Goal: Check status: Check status

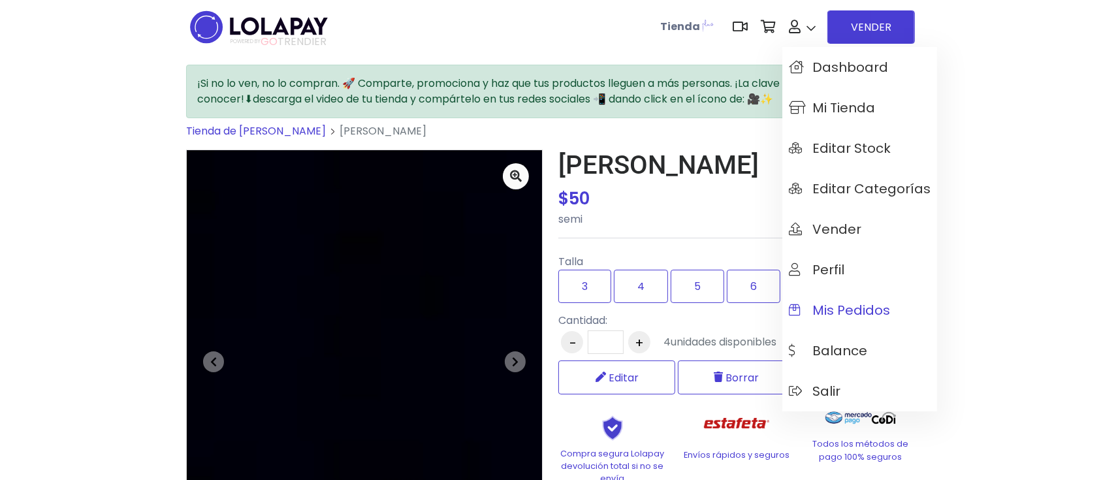
click at [890, 311] on span "Mis pedidos" at bounding box center [839, 310] width 101 height 14
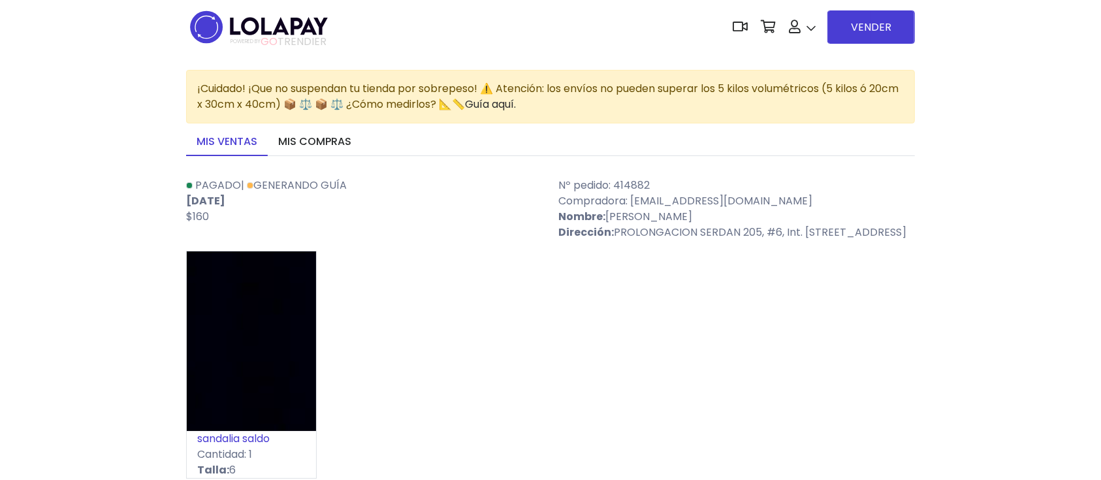
scroll to position [87, 0]
click at [255, 196] on link "Descargar" at bounding box center [239, 200] width 55 height 15
